Goal: Check status: Check status

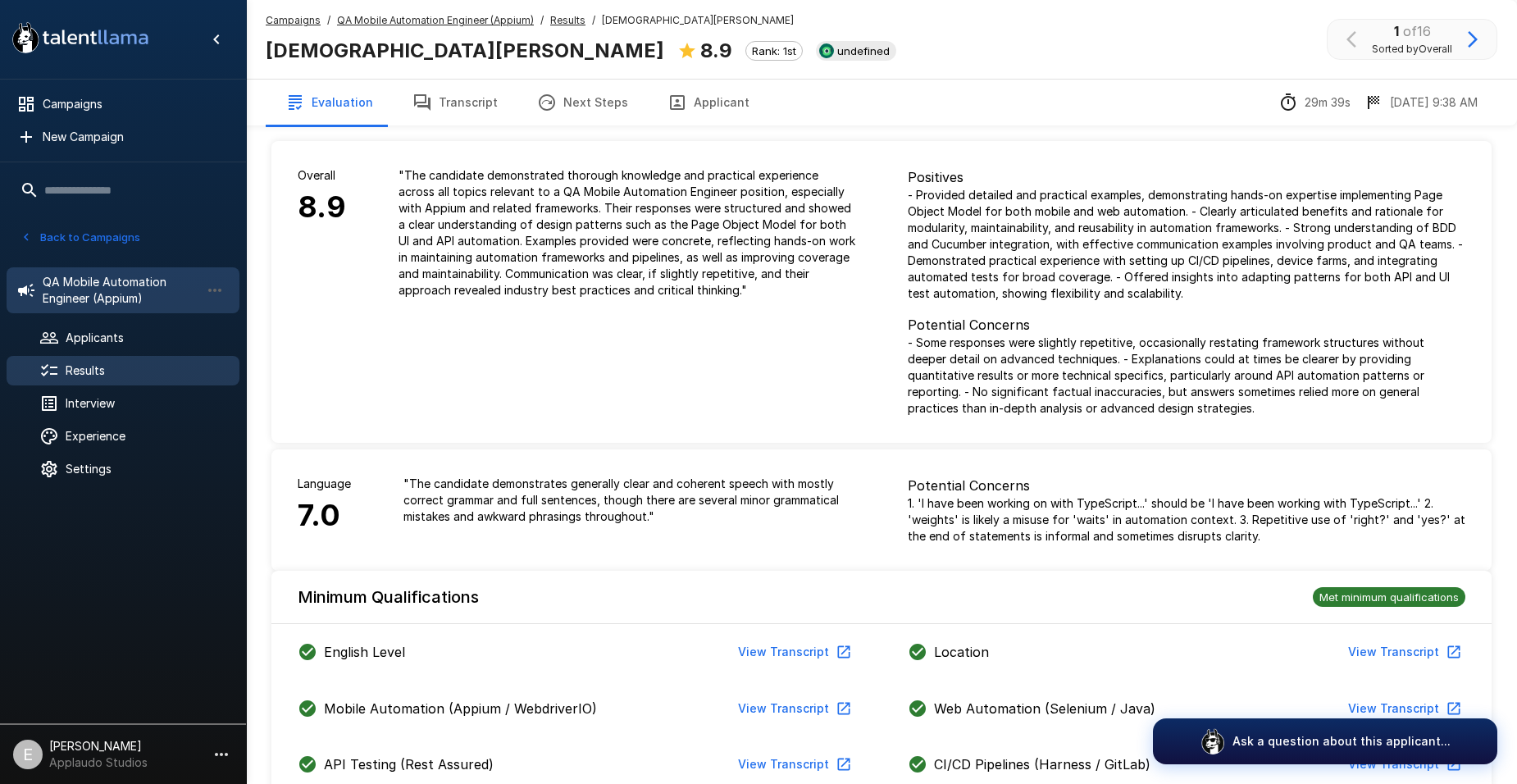
click at [113, 291] on span "QA Mobile Automation Engineer (Appium)" at bounding box center [121, 290] width 158 height 33
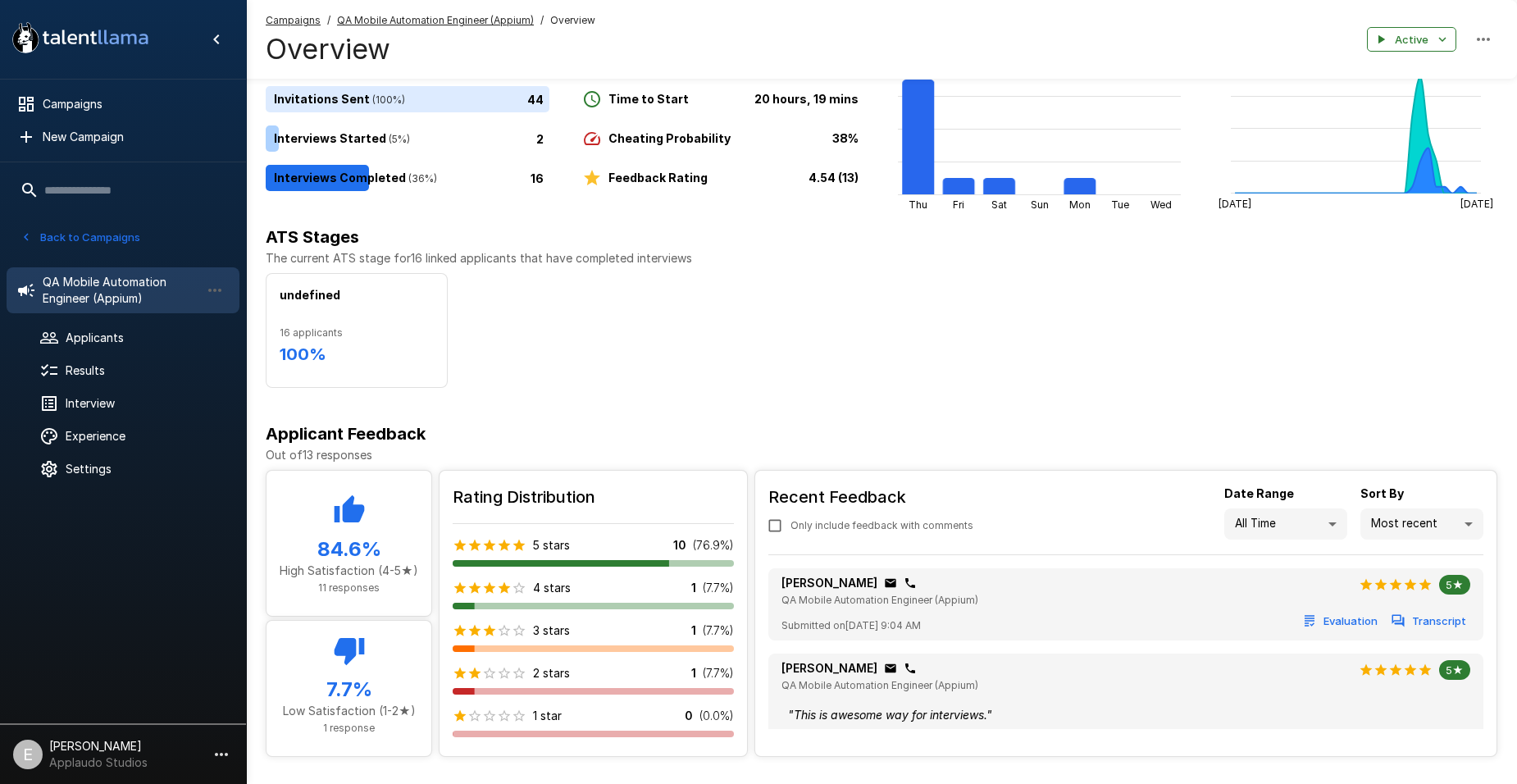
scroll to position [72, 0]
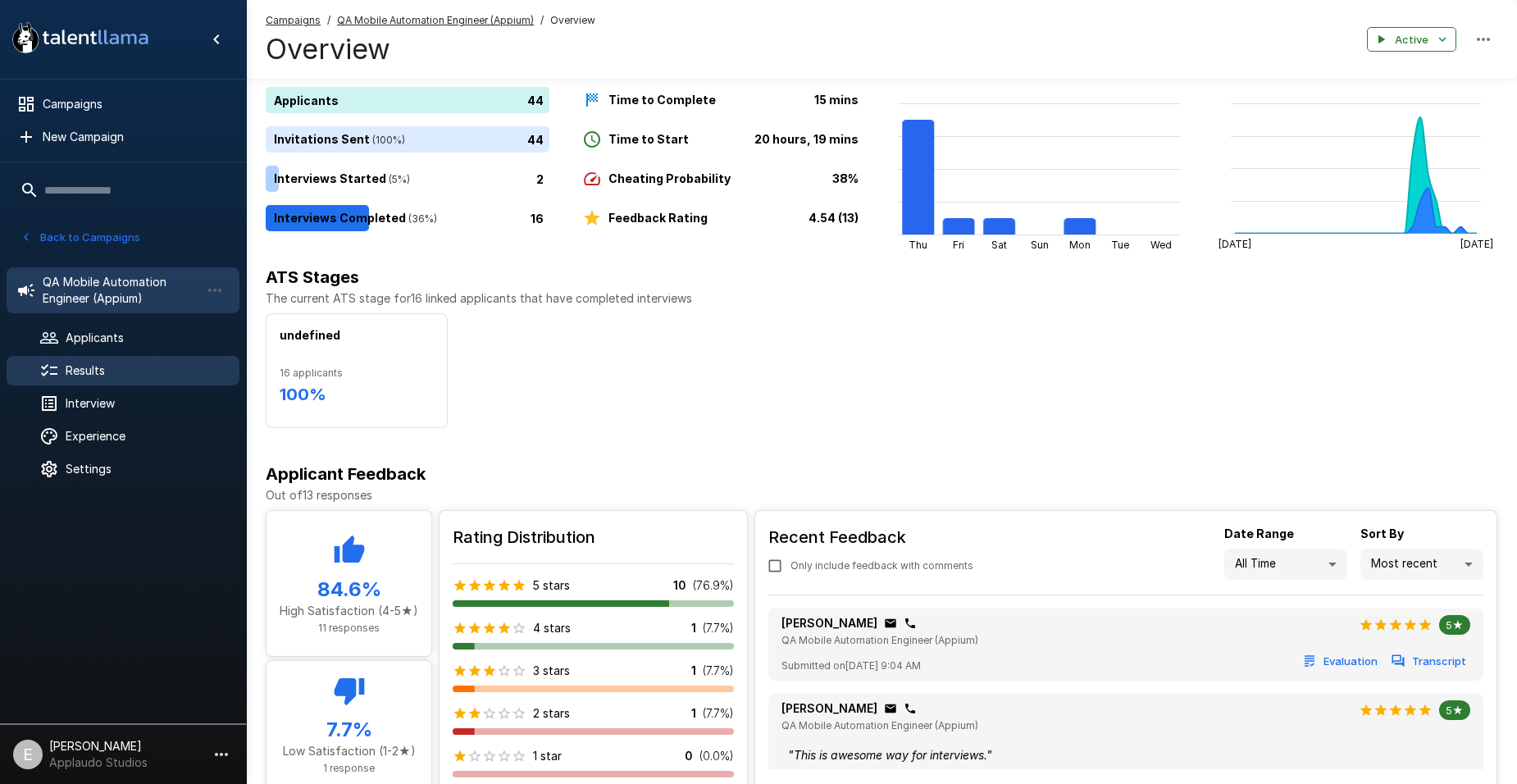
click at [169, 367] on span "Results" at bounding box center [146, 371] width 161 height 16
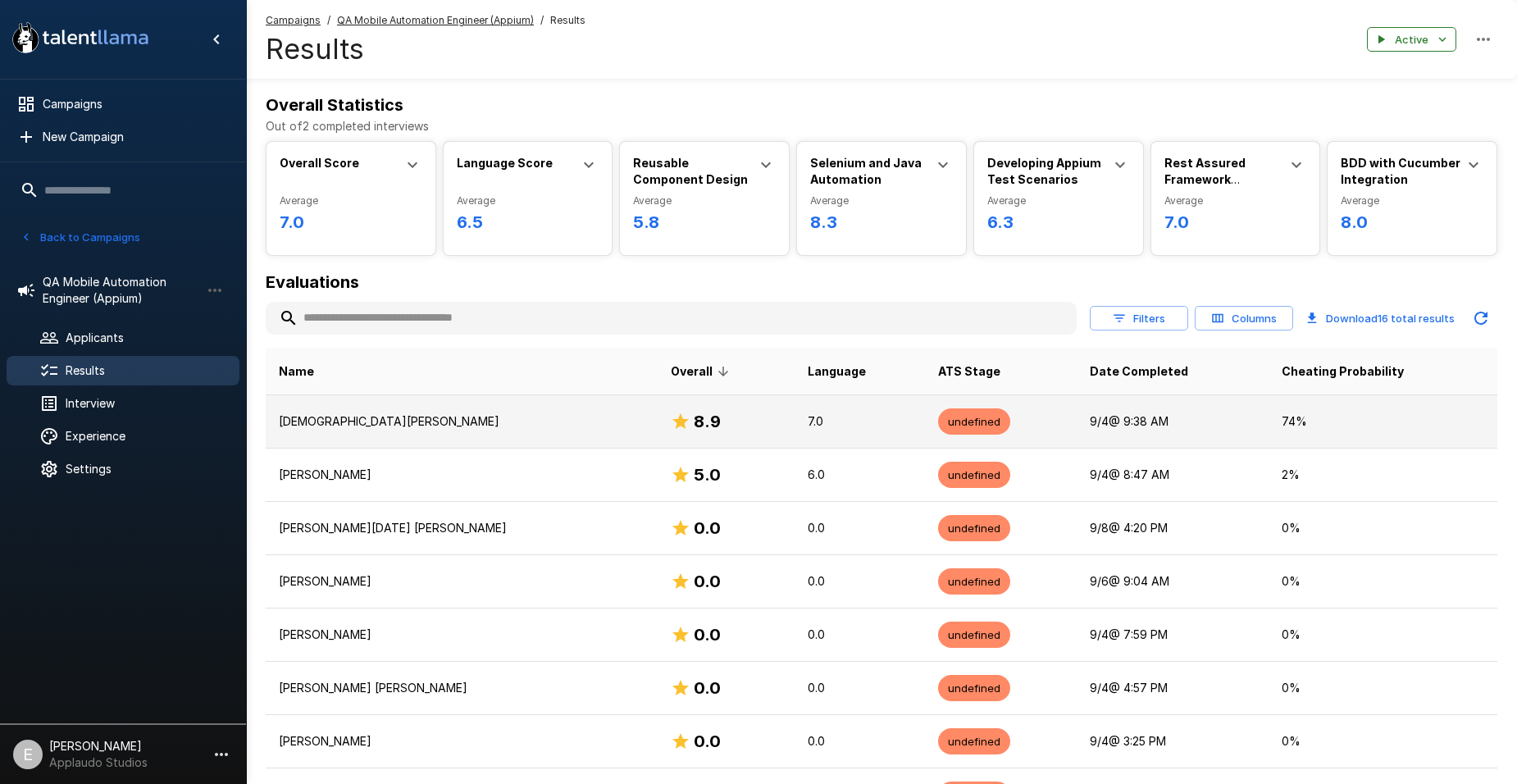
click at [350, 424] on p "[DEMOGRAPHIC_DATA][PERSON_NAME]" at bounding box center [462, 422] width 366 height 16
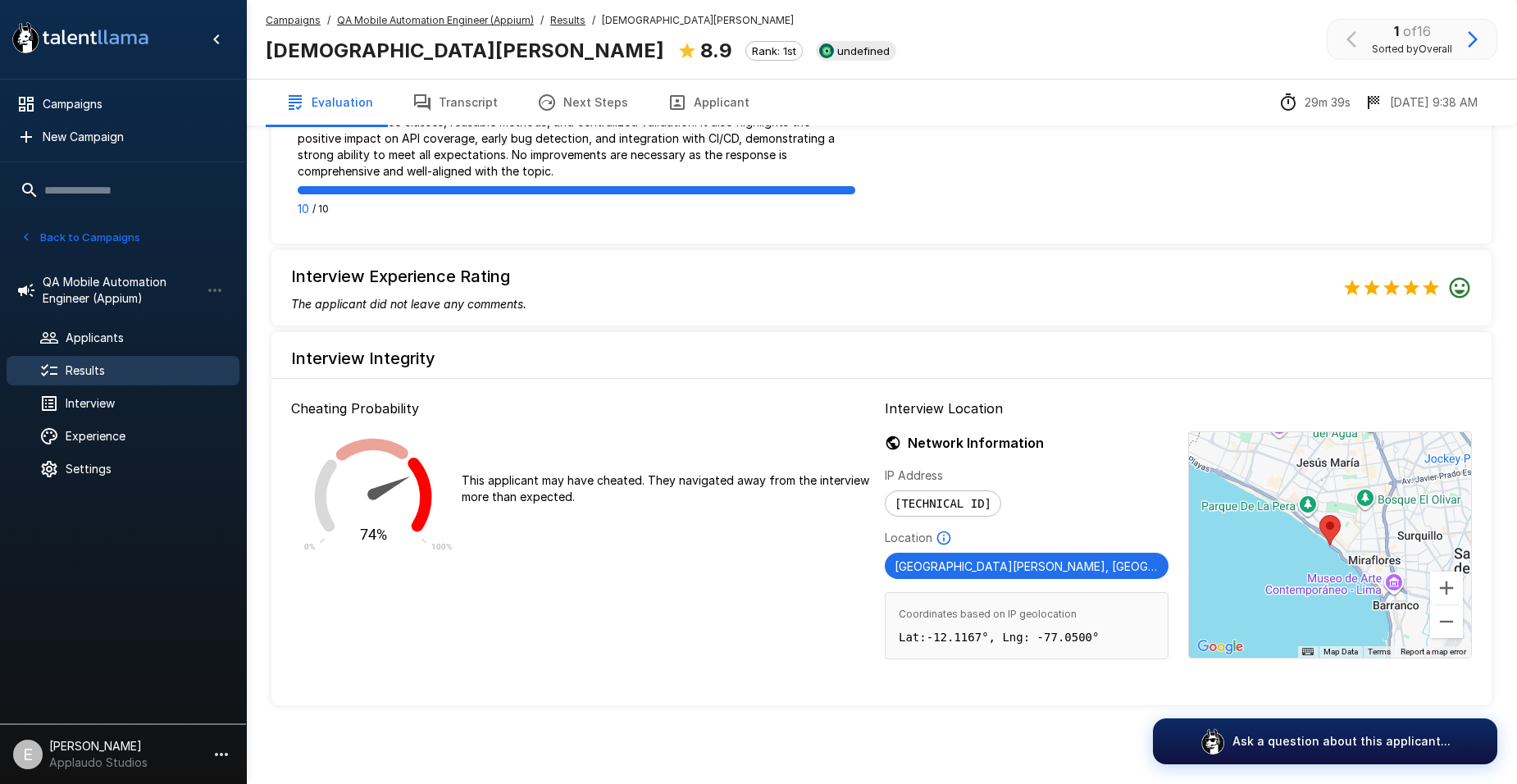
drag, startPoint x: 894, startPoint y: 248, endPoint x: 845, endPoint y: 483, distance: 240.1
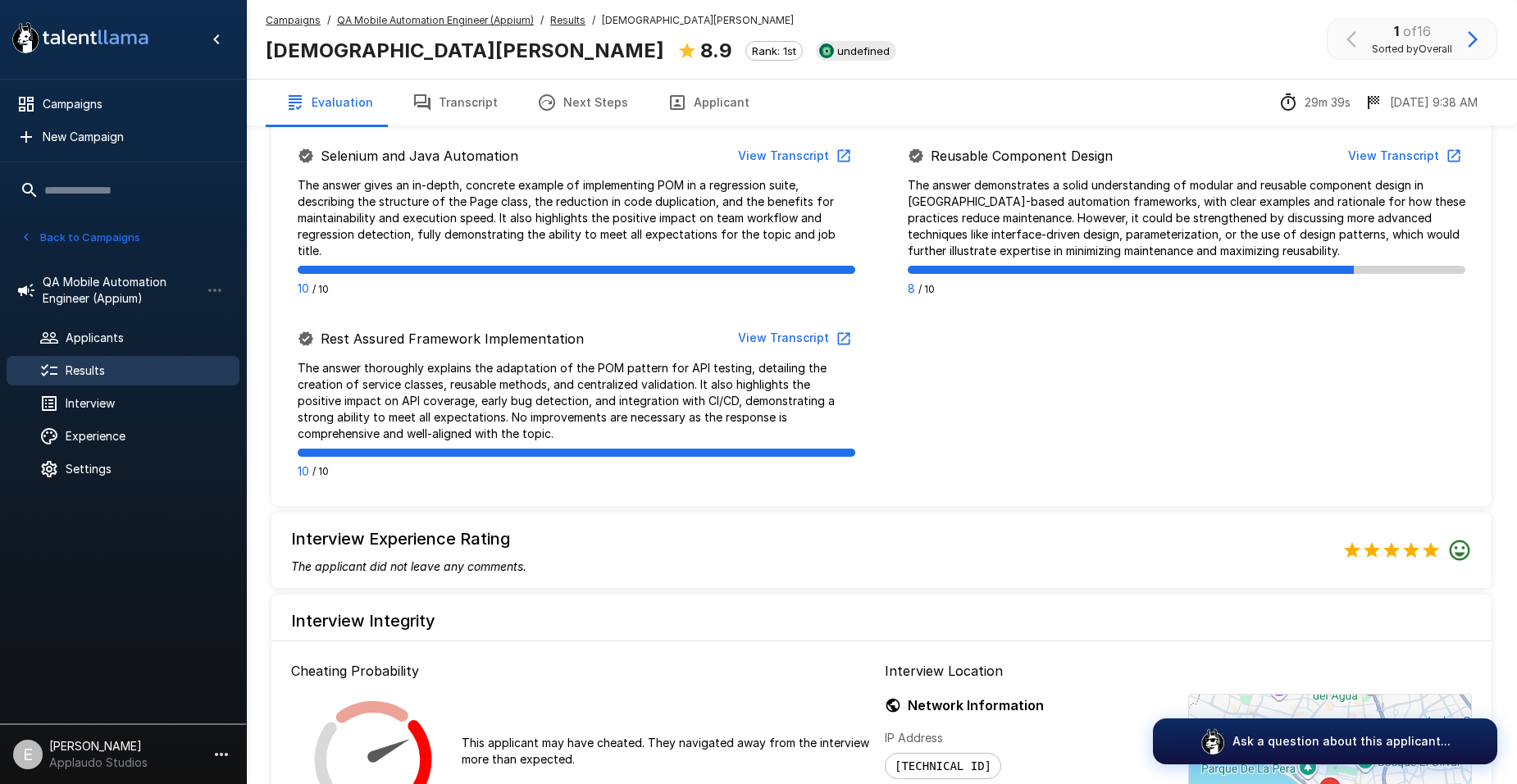
scroll to position [747, 0]
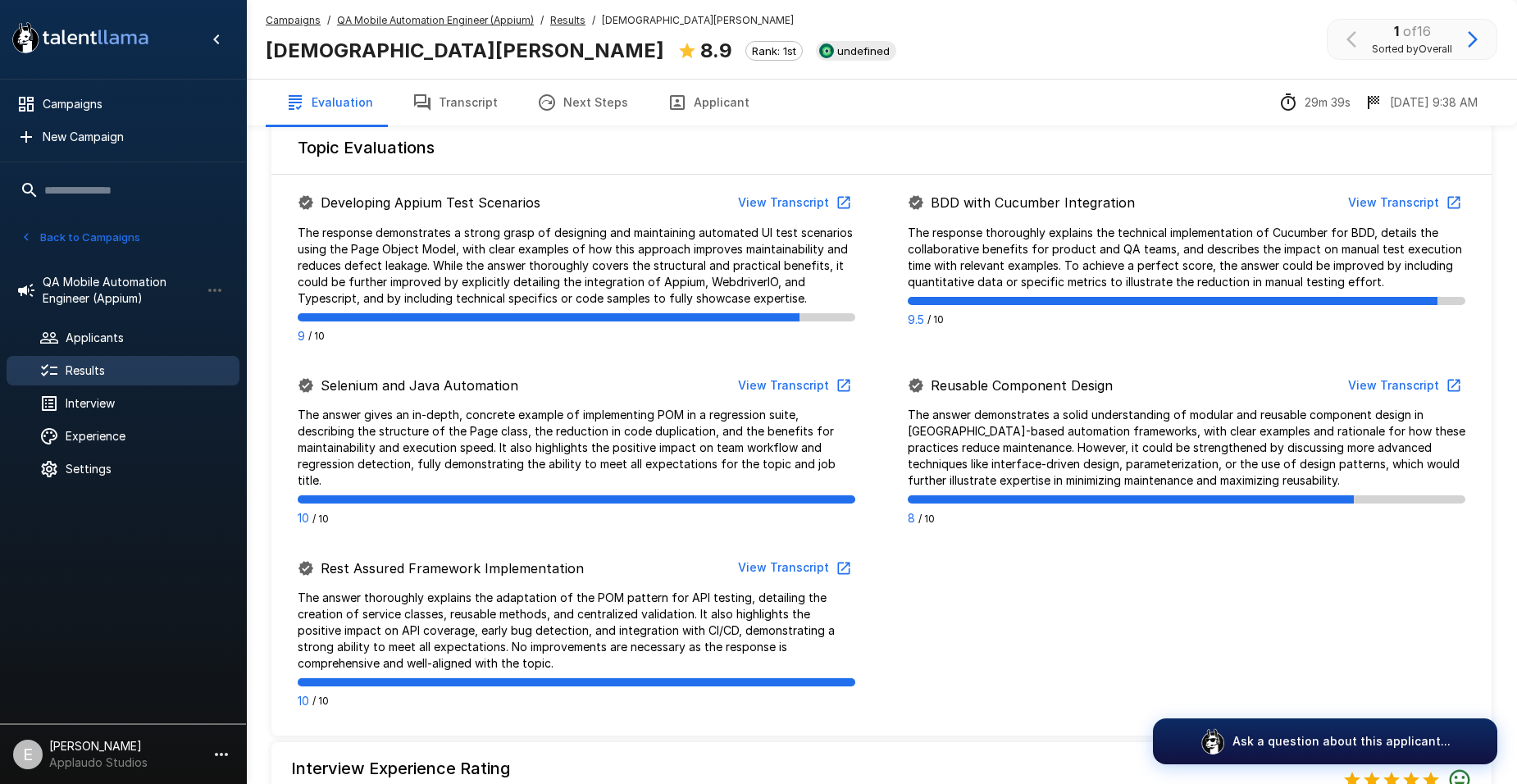
click at [86, 319] on li "QA Mobile Automation Engineer (Appium)" at bounding box center [122, 290] width 233 height 59
click at [94, 289] on span "QA Mobile Automation Engineer (Appium)" at bounding box center [121, 290] width 158 height 33
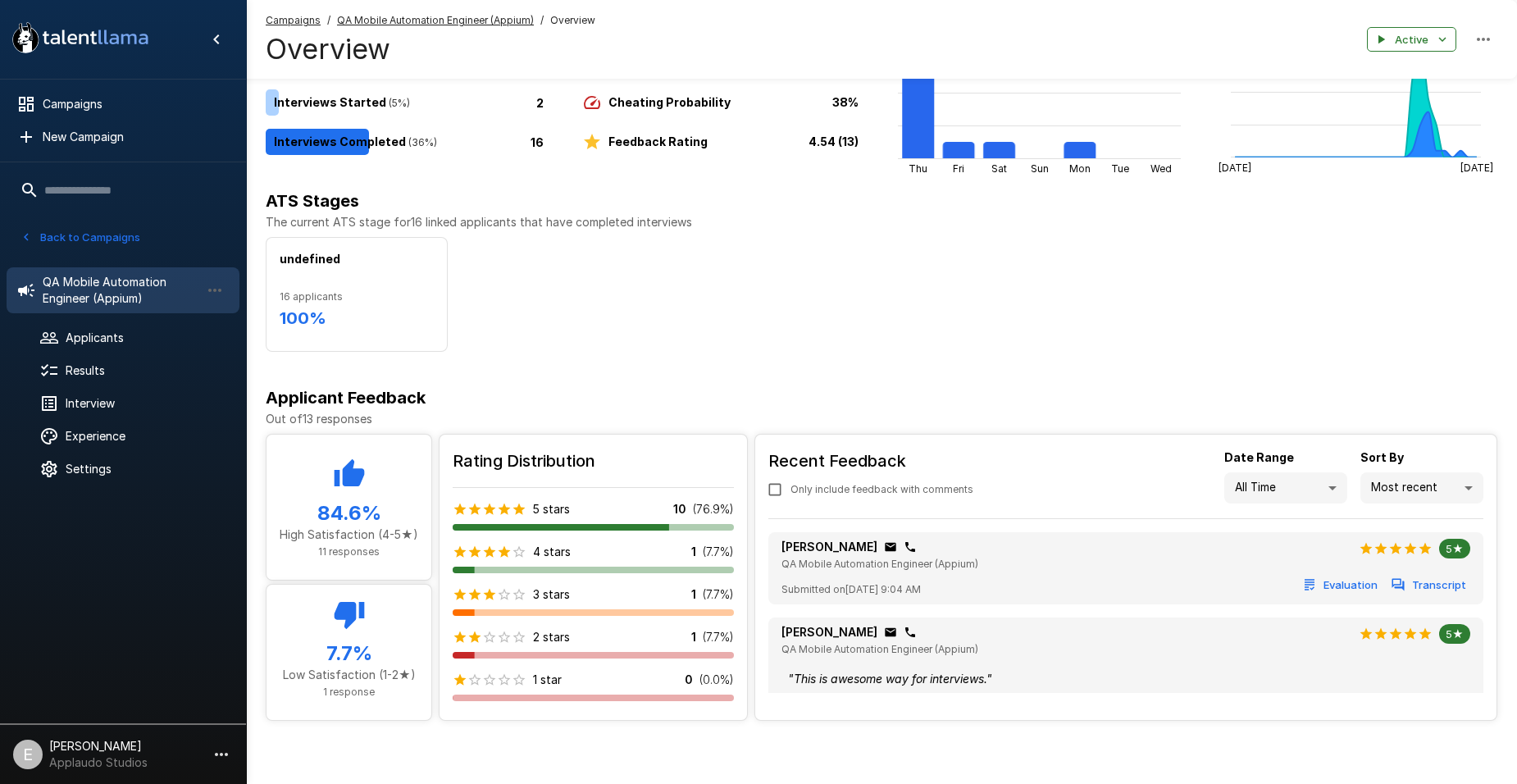
scroll to position [154, 0]
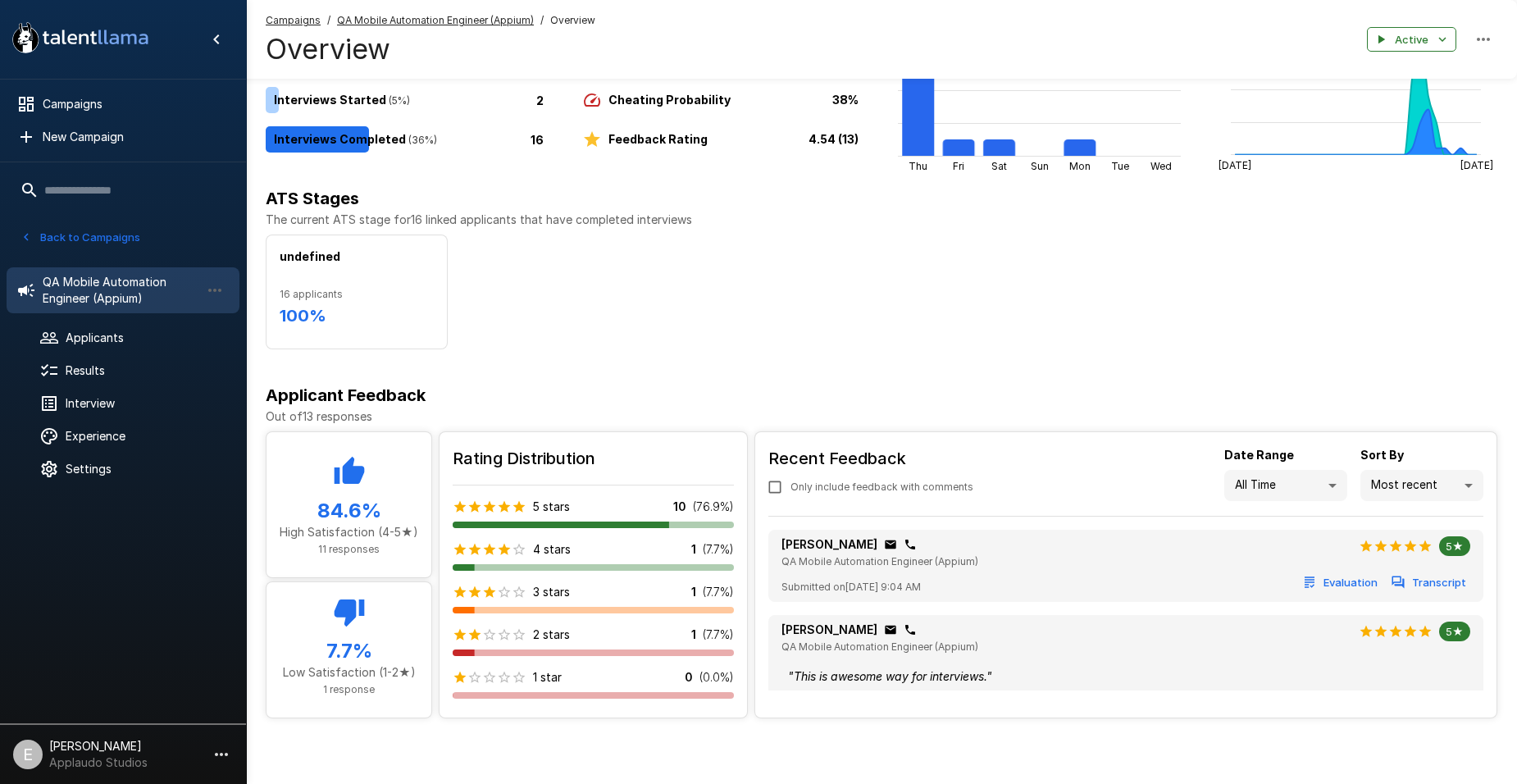
click at [1415, 480] on body ".st0{fill:#FFFFFF;} .st1{fill:#76a4ed;} Campaigns New Campaign Active 8 Data An…" at bounding box center [758, 241] width 1517 height 784
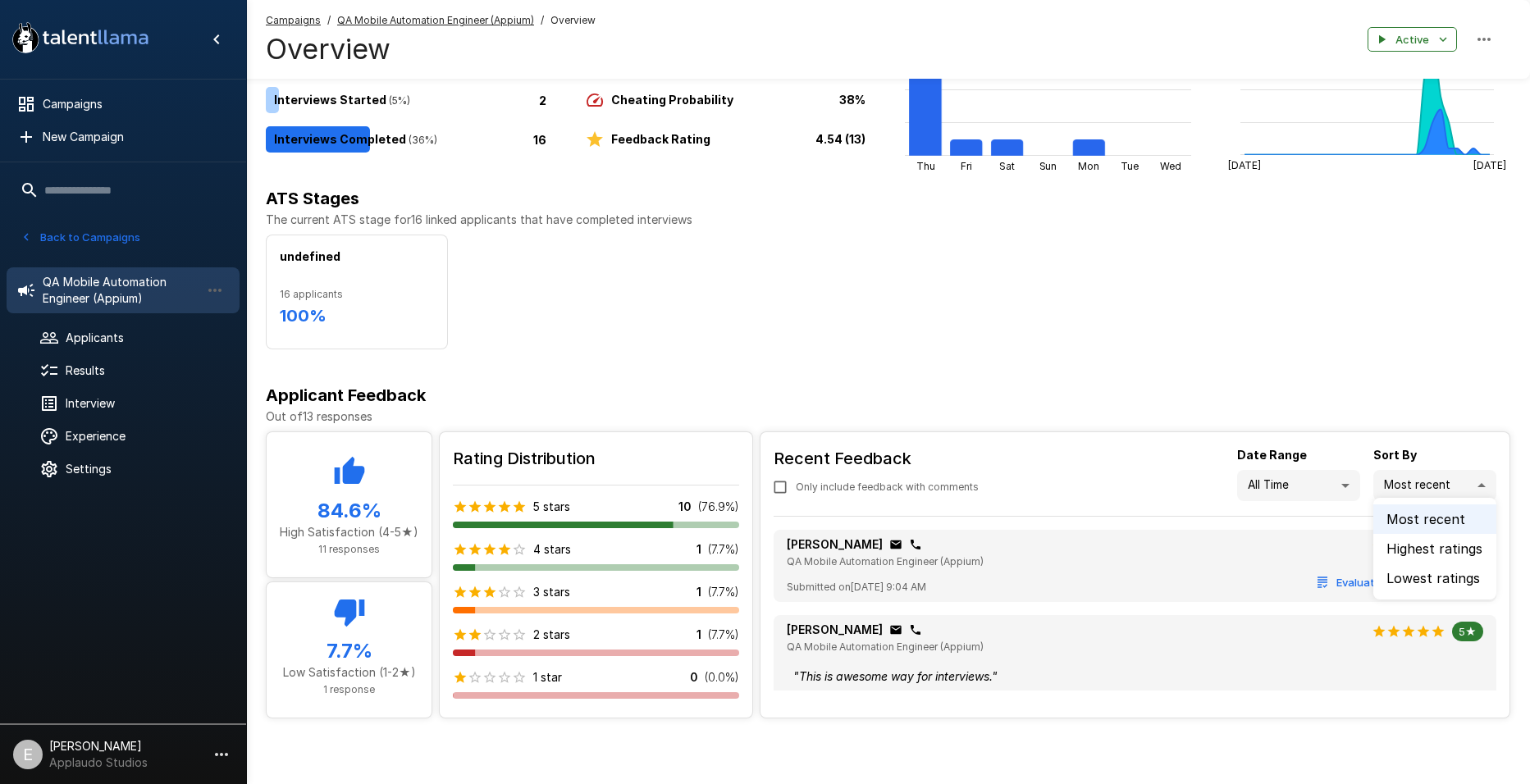
click at [1415, 480] on div at bounding box center [765, 392] width 1530 height 784
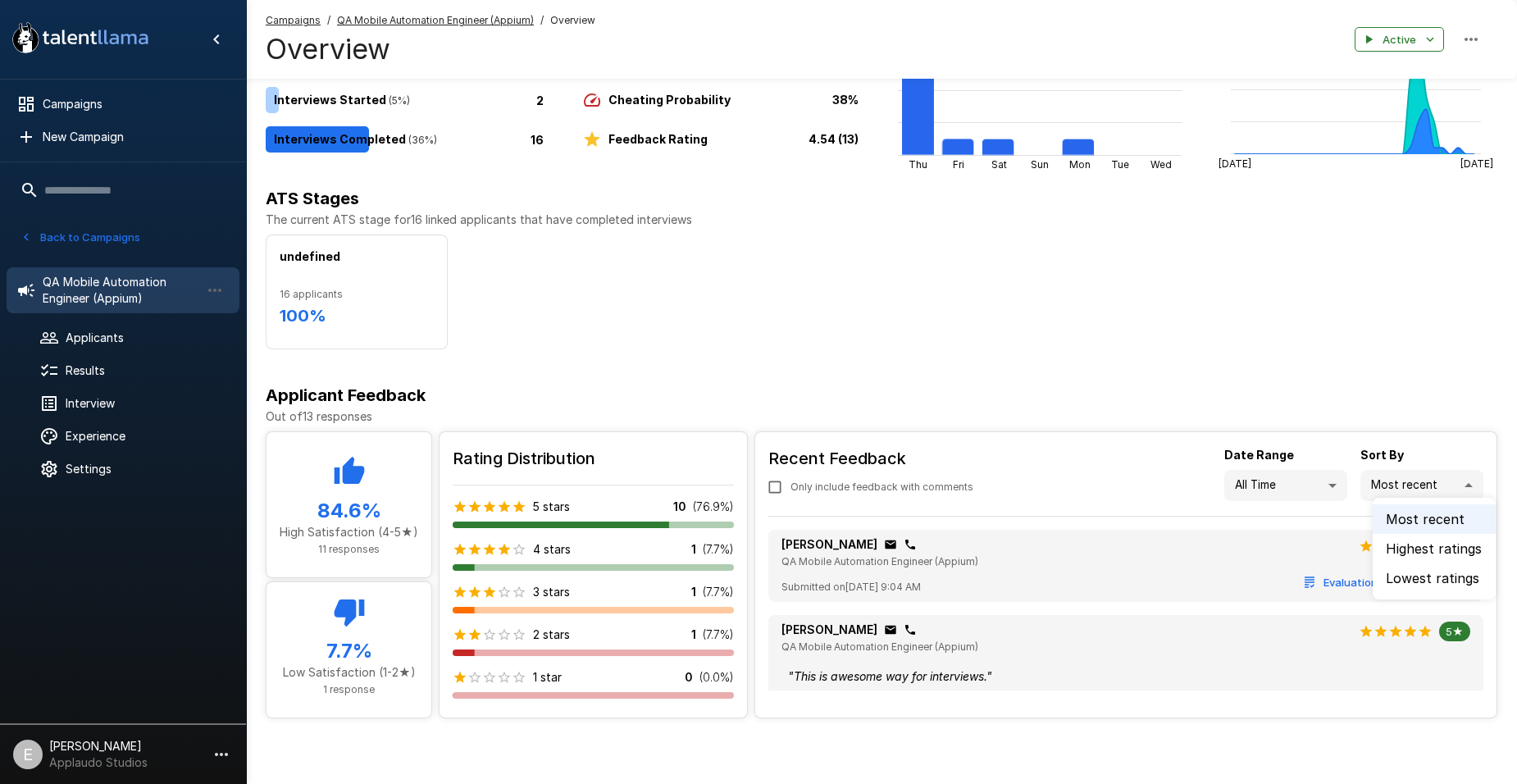
click at [1415, 480] on body ".st0{fill:#FFFFFF;} .st1{fill:#76a4ed;} Campaigns New Campaign Active 8 Data An…" at bounding box center [765, 241] width 1530 height 784
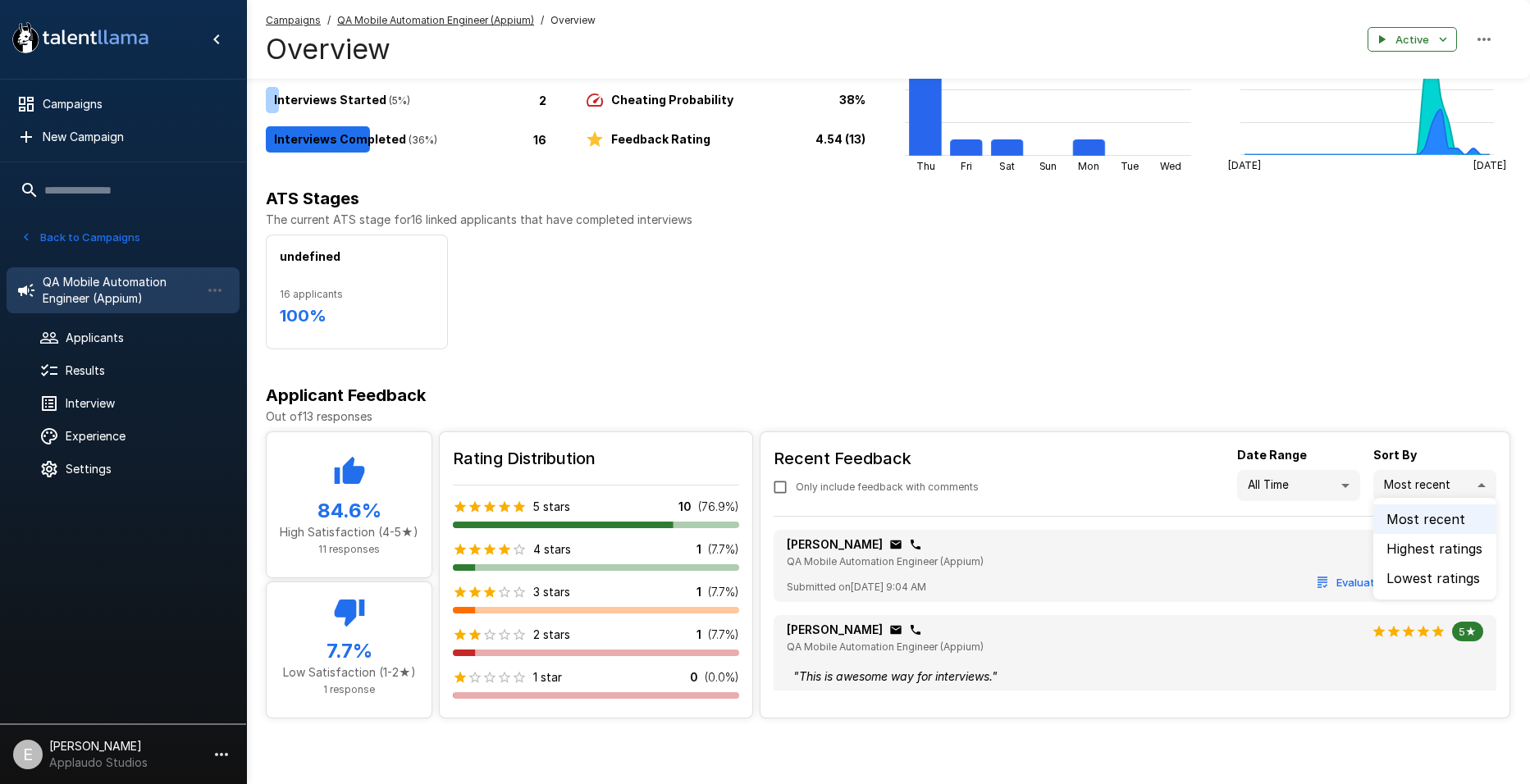
click at [1414, 580] on li "Lowest ratings" at bounding box center [1434, 578] width 123 height 29
type input "***"
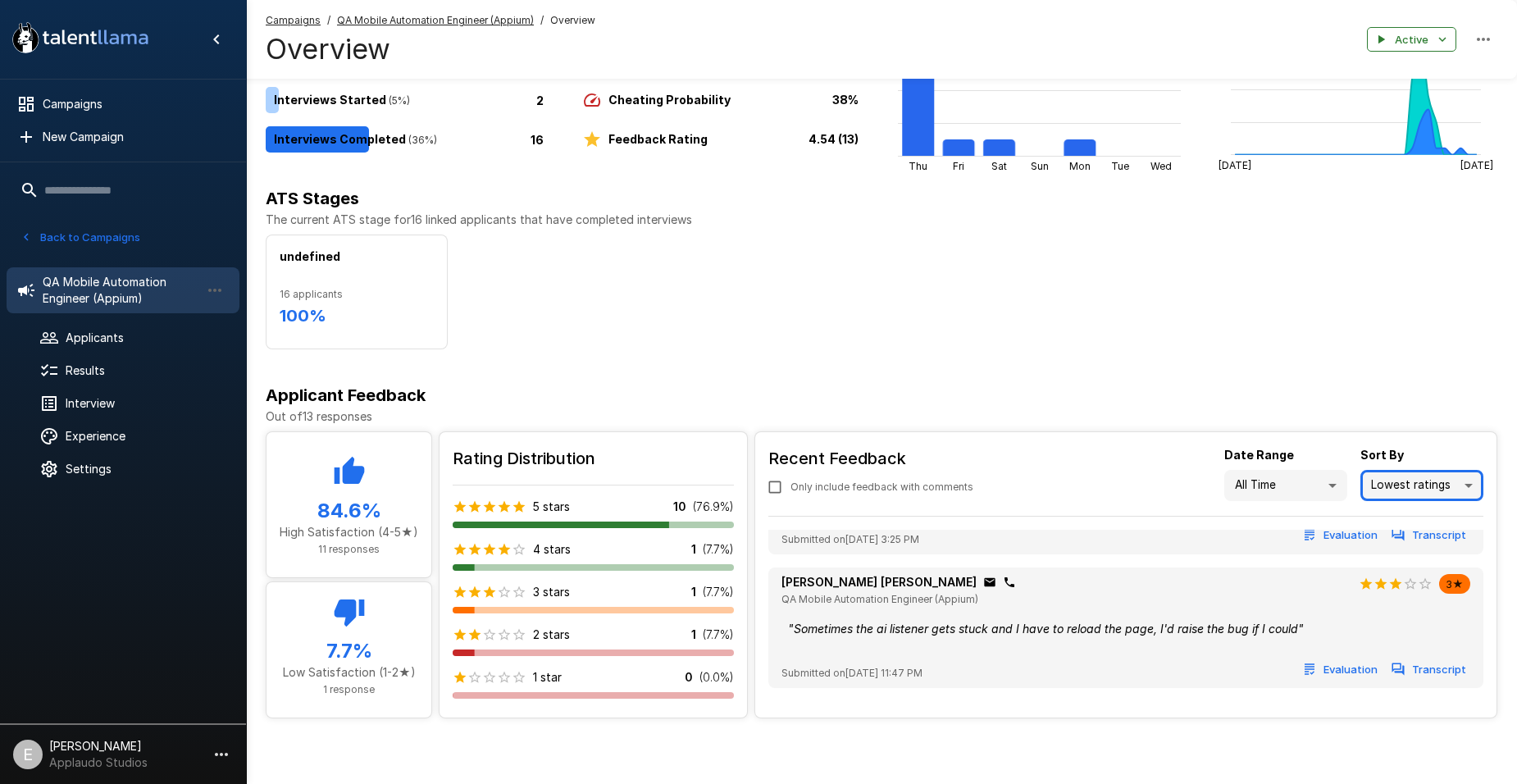
scroll to position [0, 0]
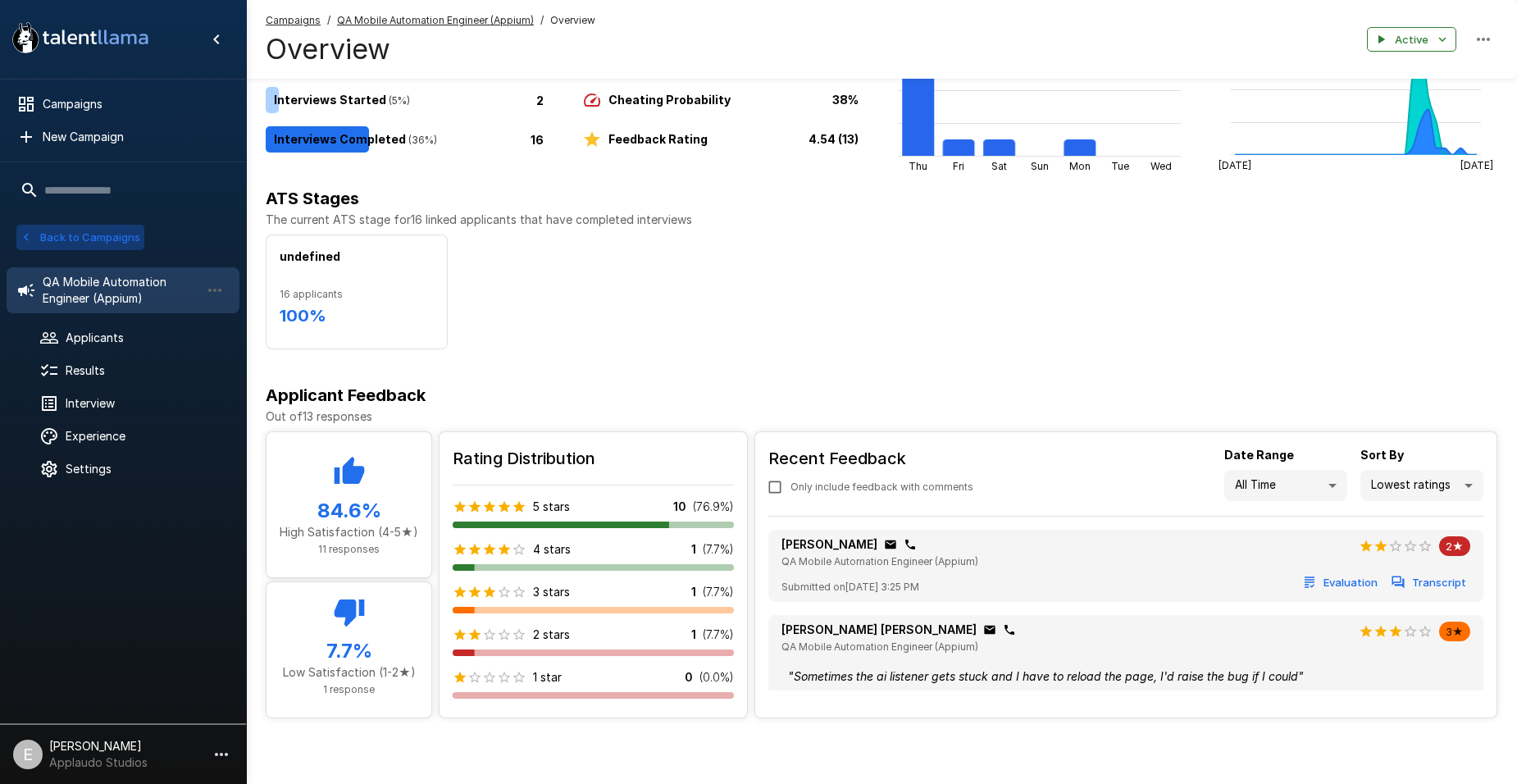
click at [88, 234] on button "Back to Campaigns" at bounding box center [80, 237] width 128 height 26
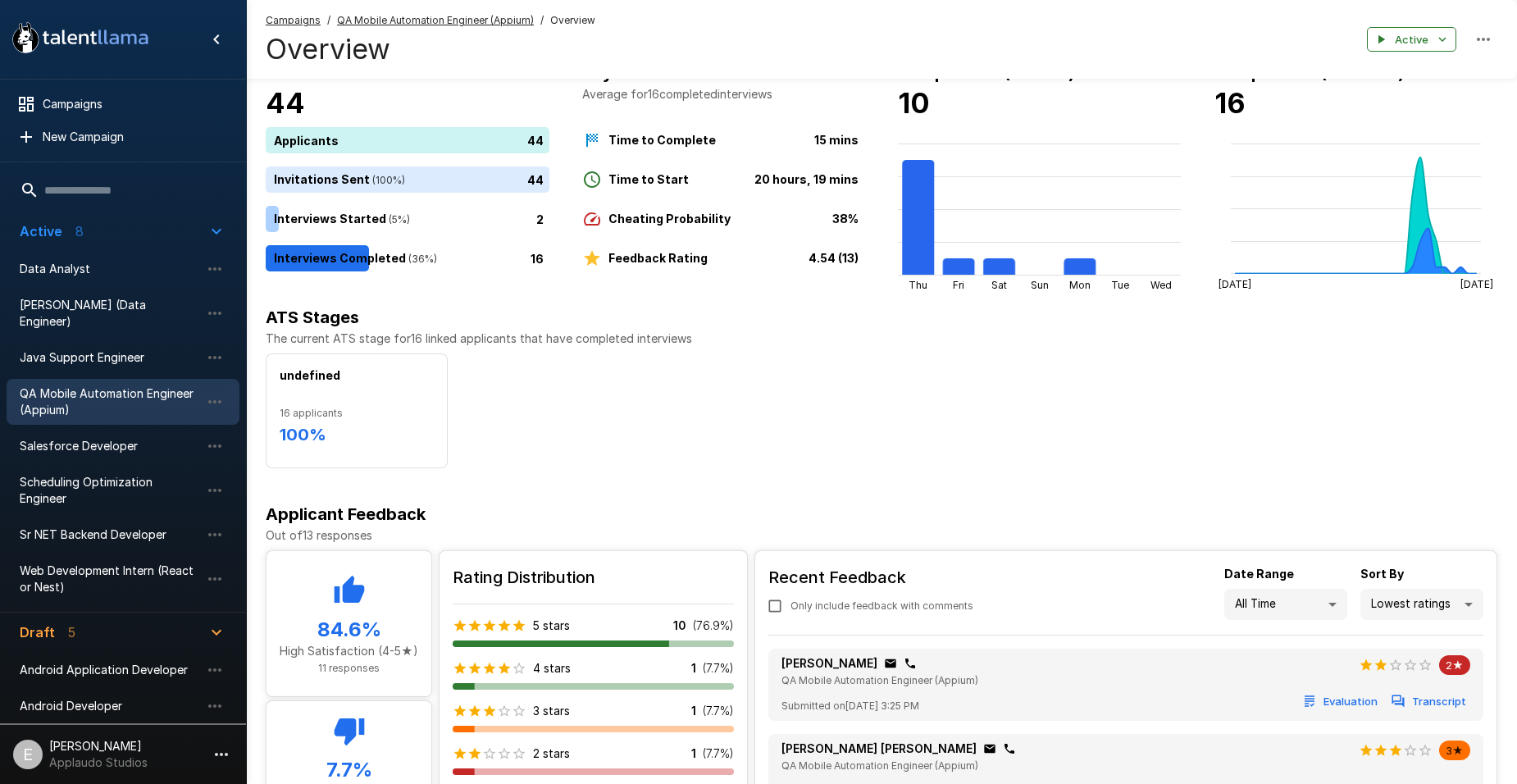
scroll to position [33, 0]
